Goal: Task Accomplishment & Management: Complete application form

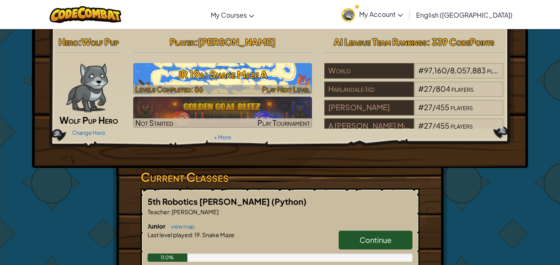
click at [252, 83] on h3 "JR 19a: Snake Maze A" at bounding box center [222, 74] width 179 height 18
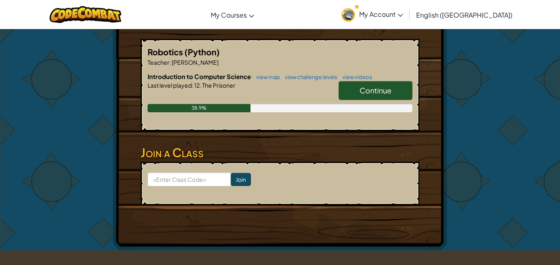
scroll to position [410, 0]
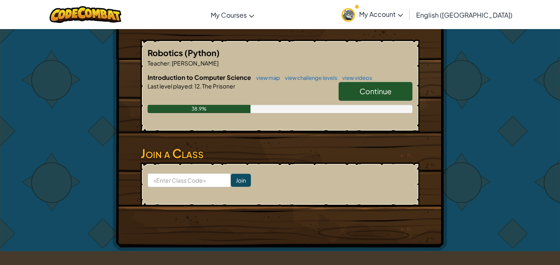
click at [402, 87] on link "Continue" at bounding box center [376, 91] width 74 height 19
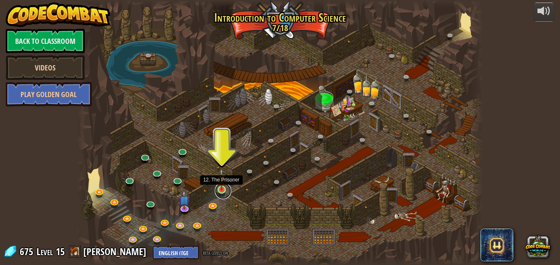
click at [223, 191] on link at bounding box center [223, 191] width 16 height 16
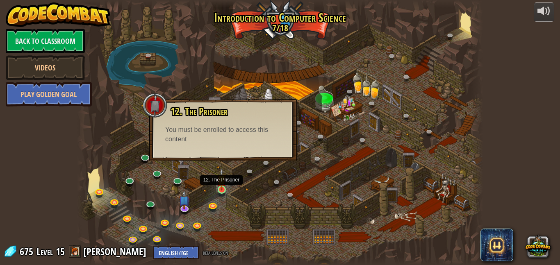
click at [226, 189] on img at bounding box center [221, 180] width 9 height 22
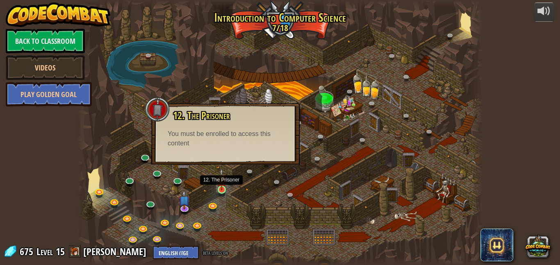
click at [222, 189] on img at bounding box center [221, 180] width 9 height 22
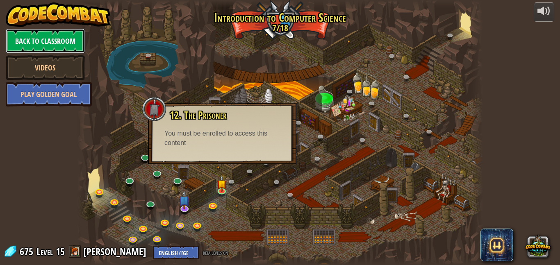
click at [68, 39] on link "Back to Classroom" at bounding box center [45, 41] width 79 height 25
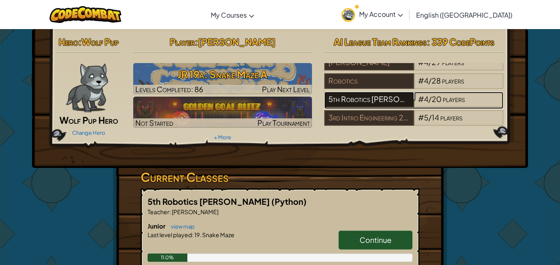
click at [392, 96] on div "5th Robotics [PERSON_NAME]" at bounding box center [368, 100] width 89 height 16
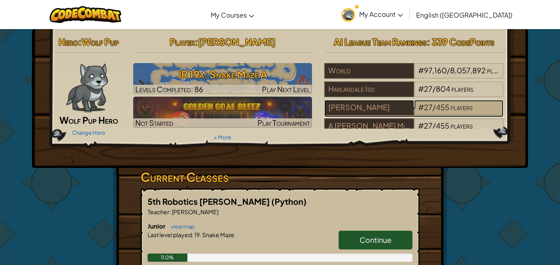
click at [430, 107] on span "27" at bounding box center [428, 107] width 9 height 9
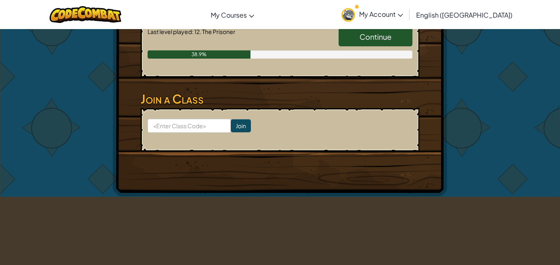
scroll to position [465, 0]
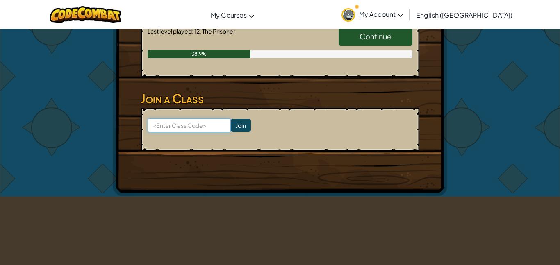
click at [210, 128] on input at bounding box center [189, 126] width 83 height 14
